Goal: Check status: Check status

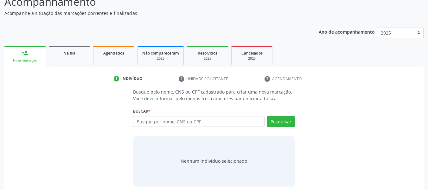
scroll to position [63, 0]
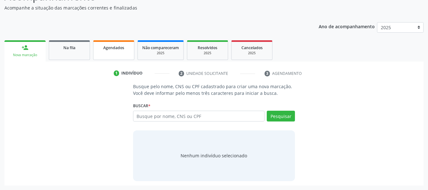
click at [119, 47] on span "Agendados" at bounding box center [113, 47] width 21 height 5
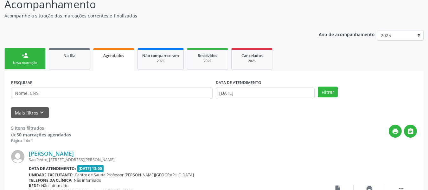
scroll to position [26, 0]
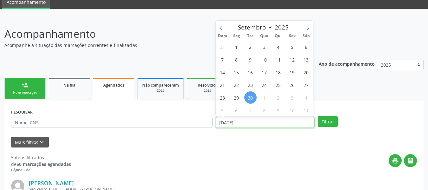
click at [221, 124] on input "[DATE]" at bounding box center [265, 122] width 99 height 11
click at [238, 48] on span "1" at bounding box center [236, 47] width 12 height 12
type input "[DATE]"
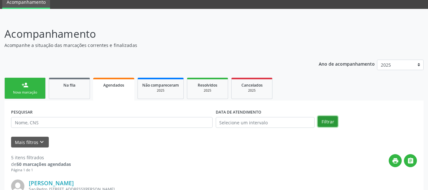
click at [325, 120] on button "Filtrar" at bounding box center [328, 121] width 20 height 11
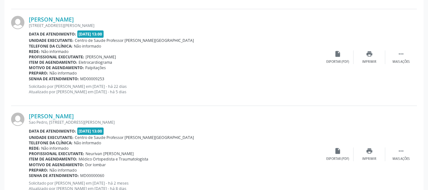
scroll to position [1483, 0]
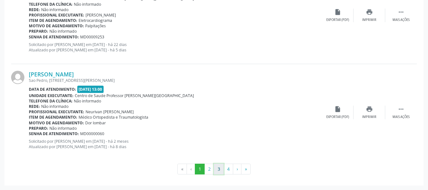
click at [219, 167] on button "3" at bounding box center [219, 168] width 10 height 11
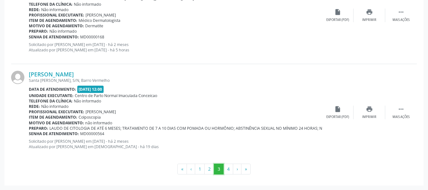
drag, startPoint x: 219, startPoint y: 167, endPoint x: 328, endPoint y: 90, distance: 134.0
click at [228, 169] on button "4" at bounding box center [228, 168] width 10 height 11
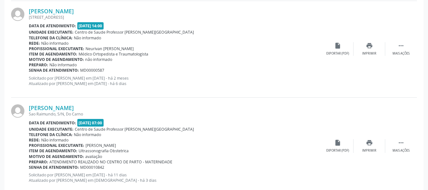
scroll to position [516, 0]
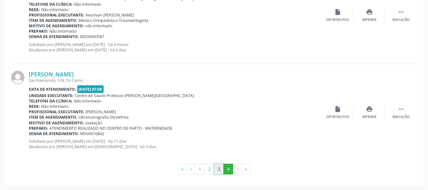
click at [219, 169] on button "3" at bounding box center [219, 168] width 10 height 11
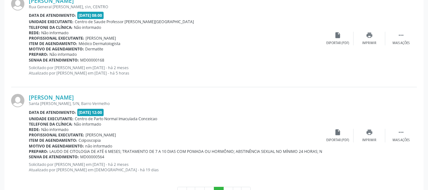
scroll to position [1483, 0]
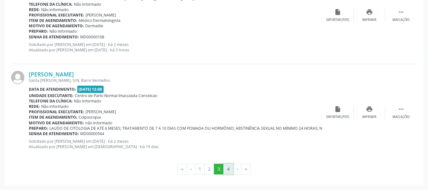
click at [229, 168] on button "4" at bounding box center [228, 168] width 10 height 11
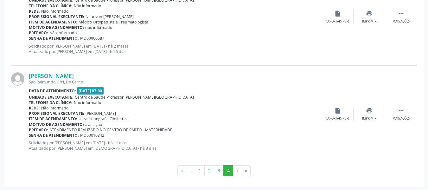
scroll to position [516, 0]
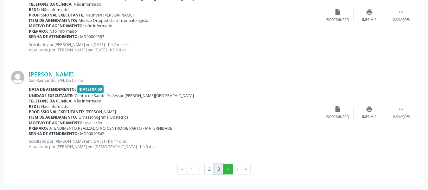
click at [219, 170] on button "3" at bounding box center [219, 168] width 10 height 11
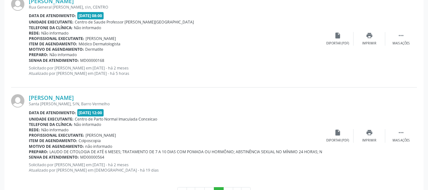
scroll to position [1483, 0]
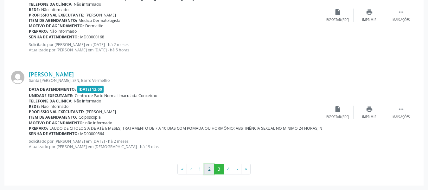
click at [209, 170] on button "2" at bounding box center [209, 168] width 10 height 11
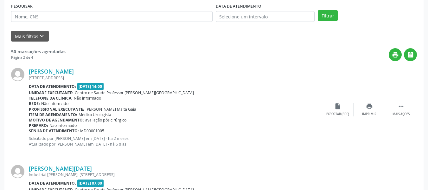
scroll to position [106, 0]
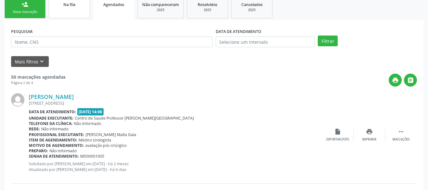
click at [65, 8] on link "Na fila" at bounding box center [69, 7] width 41 height 21
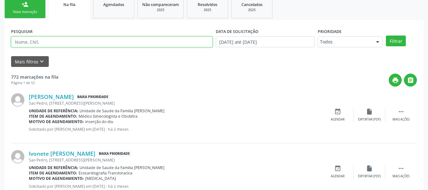
click at [47, 41] on input "text" at bounding box center [111, 41] width 201 height 11
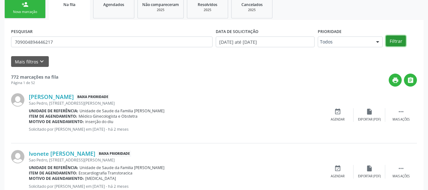
click at [394, 40] on button "Filtrar" at bounding box center [396, 40] width 20 height 11
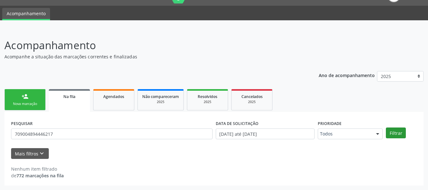
scroll to position [15, 0]
click at [394, 40] on header "Acompanhamento Acompanhe a situação das marcações correntes e finalizadas Relat…" at bounding box center [213, 48] width 419 height 22
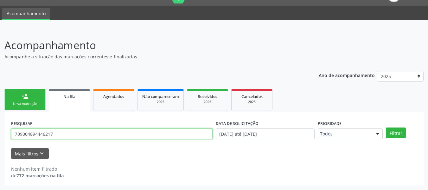
click at [59, 132] on input "709004894446217" at bounding box center [111, 133] width 201 height 11
type input "7"
click at [59, 132] on input "text" at bounding box center [111, 133] width 201 height 11
click at [17, 135] on input "text" at bounding box center [111, 133] width 201 height 11
click at [16, 133] on input "[PERSON_NAME]" at bounding box center [111, 133] width 201 height 11
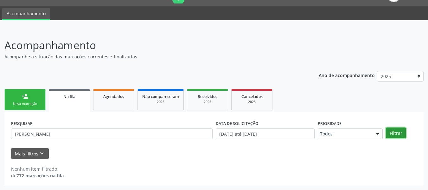
click at [397, 131] on button "Filtrar" at bounding box center [396, 132] width 20 height 11
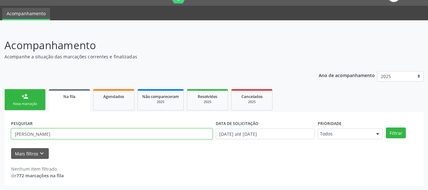
click at [67, 134] on input "[PERSON_NAME]" at bounding box center [111, 133] width 201 height 11
type input "J"
paste input "012.844.734-65"
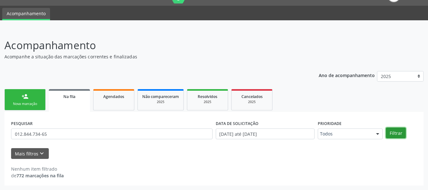
click at [392, 132] on button "Filtrar" at bounding box center [396, 132] width 20 height 11
click at [397, 131] on button "Filtrar" at bounding box center [396, 132] width 20 height 11
click at [71, 98] on span "Na fila" at bounding box center [69, 96] width 12 height 5
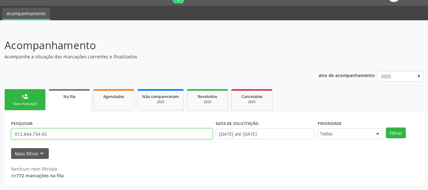
click at [49, 135] on input "012.844.734-65" at bounding box center [111, 133] width 201 height 11
type input "0"
type input "JUCELI"
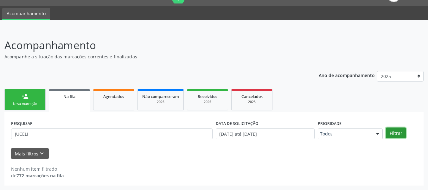
click at [396, 134] on button "Filtrar" at bounding box center [396, 132] width 20 height 11
